Goal: Navigation & Orientation: Find specific page/section

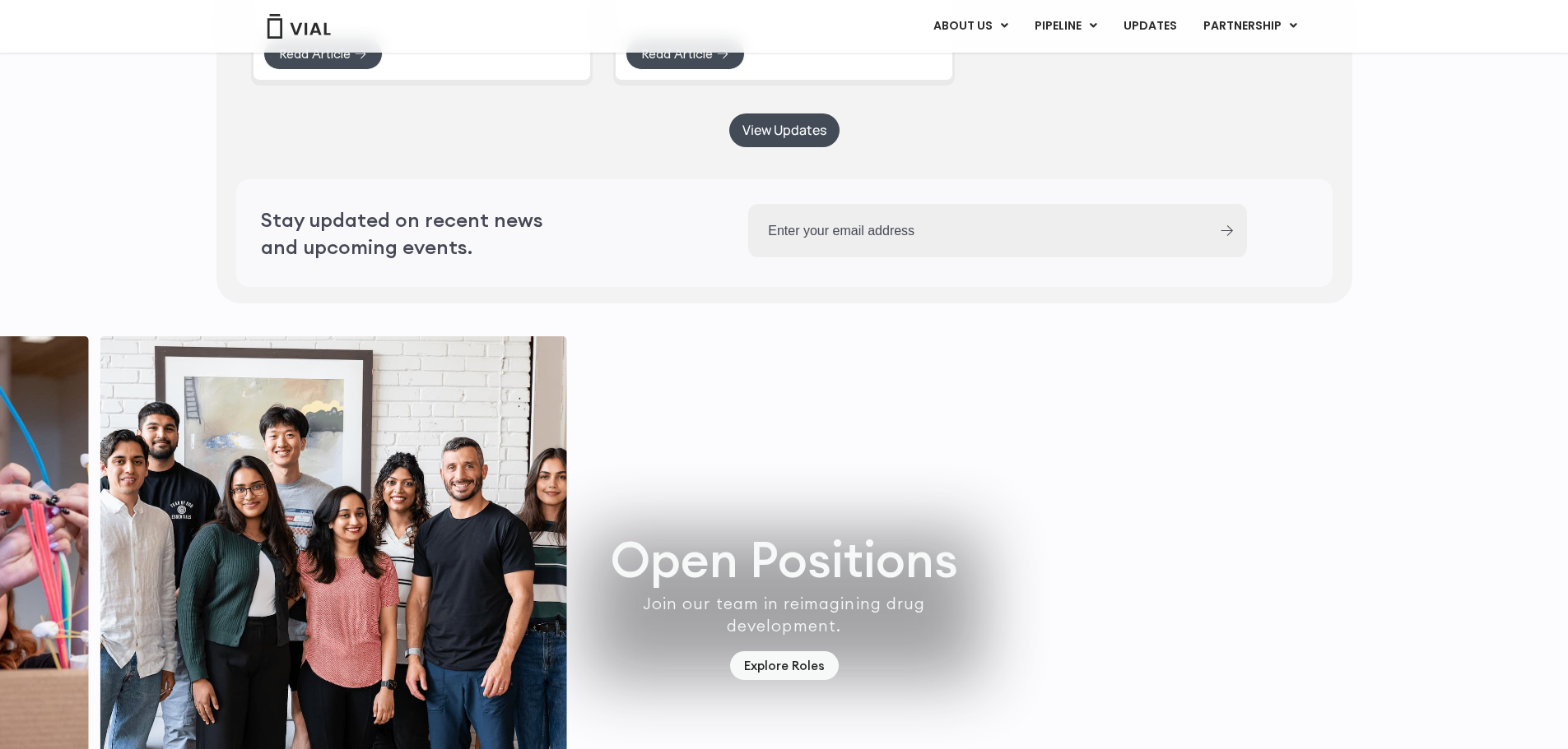
scroll to position [4832, 0]
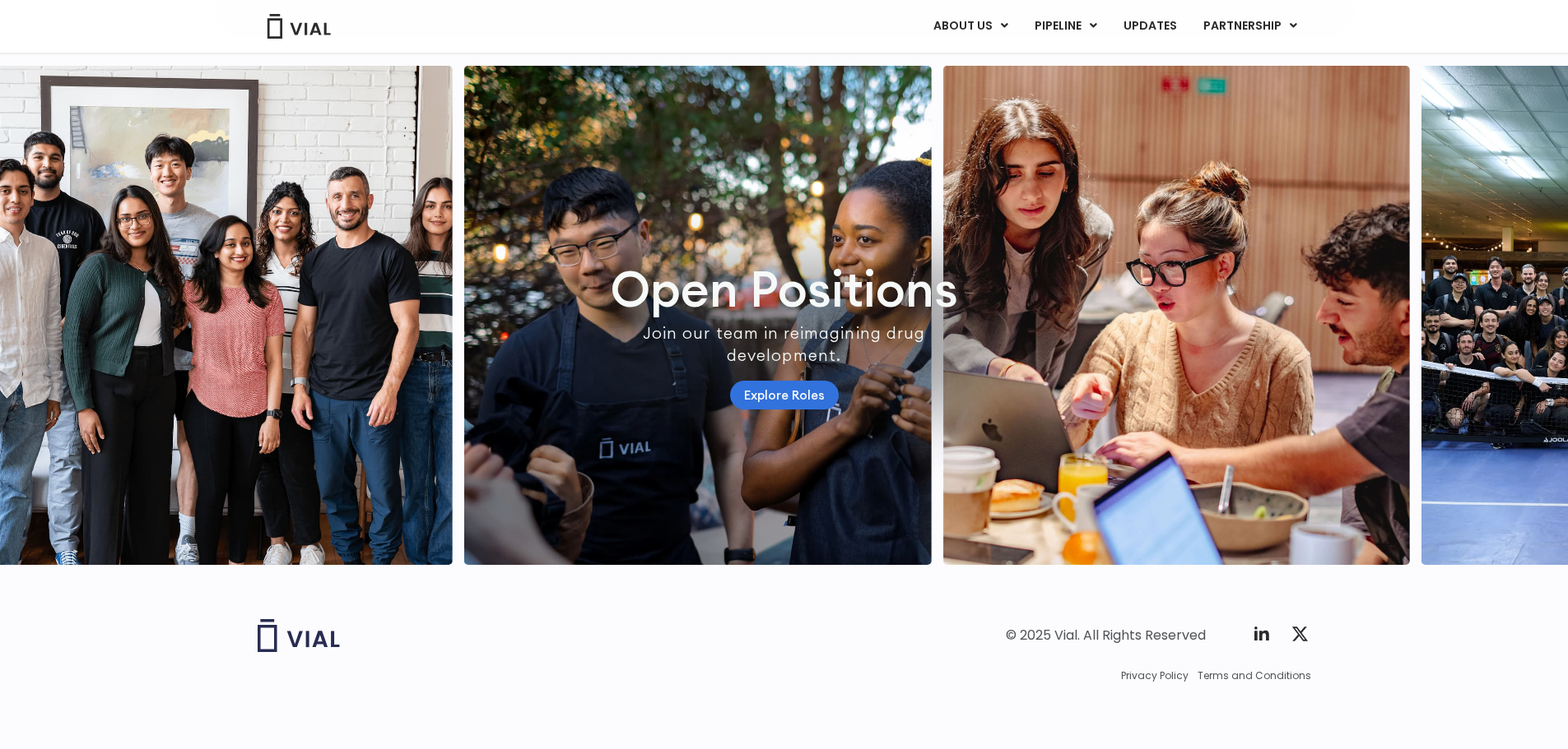
click at [786, 381] on link "Explore Roles" at bounding box center [784, 396] width 108 height 29
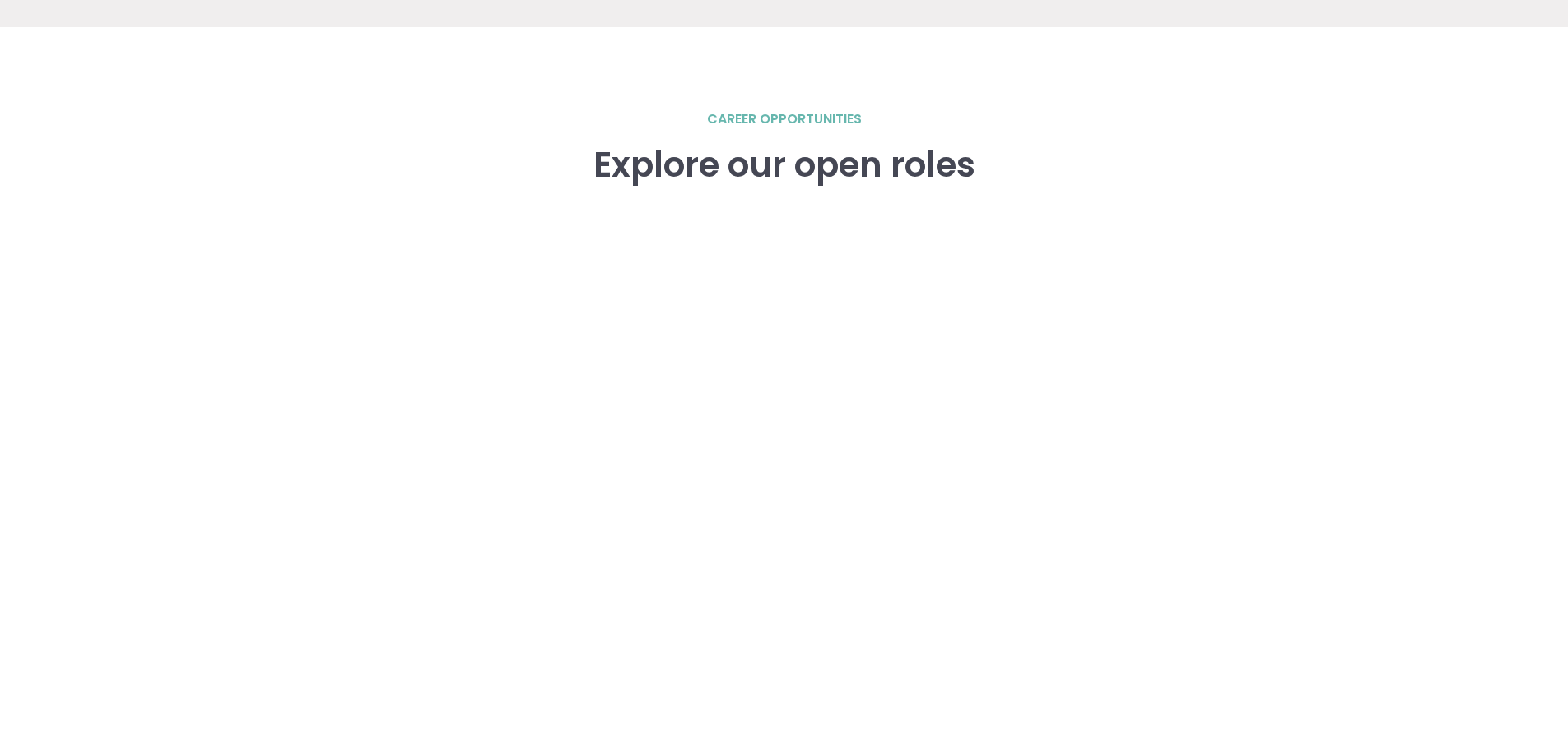
scroll to position [2475, 0]
